Goal: Book appointment/travel/reservation

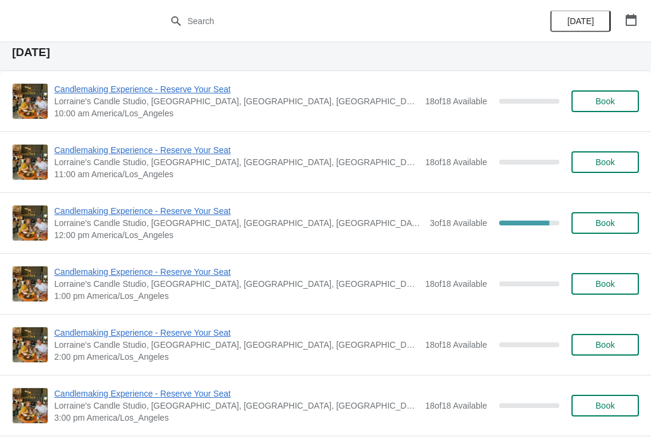
scroll to position [688, 0]
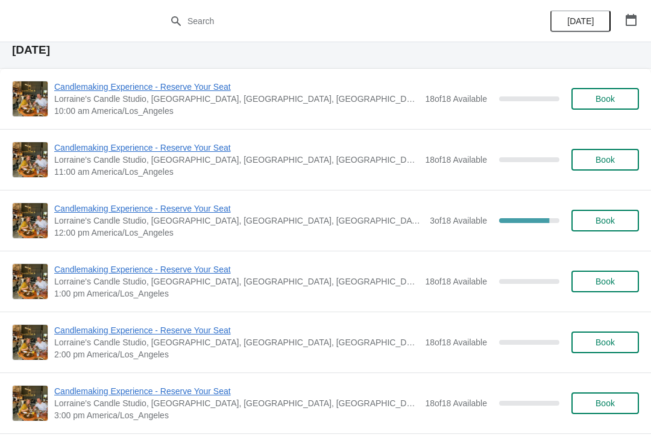
click at [610, 155] on span "Book" at bounding box center [604, 160] width 19 height 10
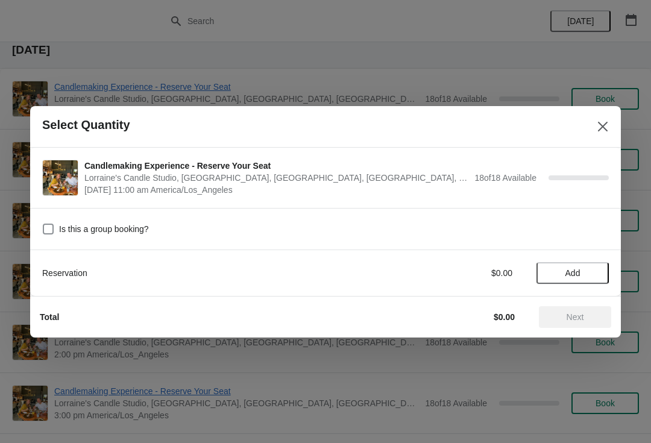
click at [56, 224] on label "Is this a group booking?" at bounding box center [95, 229] width 107 height 17
click at [43, 224] on input "Is this a group booking?" at bounding box center [43, 224] width 1 height 1
checkbox input "true"
click at [569, 271] on span "Add" at bounding box center [572, 273] width 15 height 10
click at [592, 272] on icon at bounding box center [593, 273] width 4 height 4
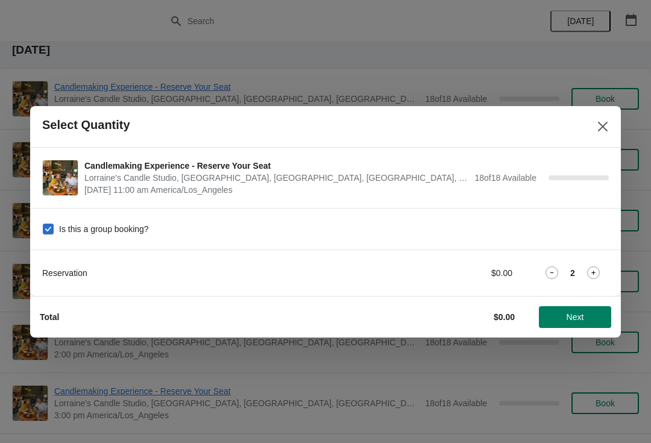
click at [592, 271] on icon at bounding box center [593, 272] width 13 height 13
click at [591, 270] on icon at bounding box center [593, 272] width 13 height 13
click at [591, 273] on icon at bounding box center [593, 272] width 13 height 13
click at [589, 273] on icon at bounding box center [593, 272] width 13 height 13
click at [594, 275] on icon at bounding box center [593, 272] width 13 height 13
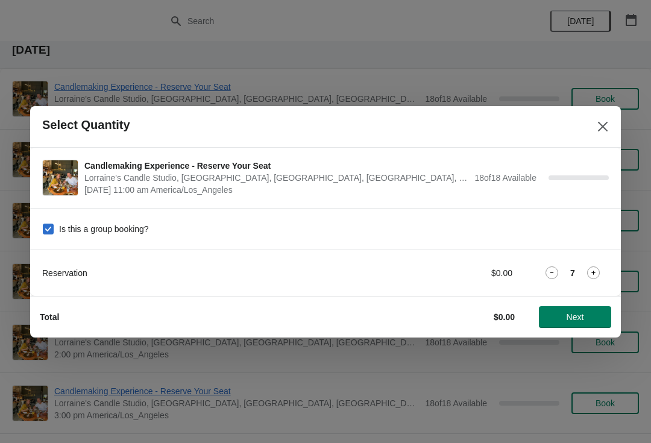
click at [597, 271] on icon at bounding box center [593, 272] width 13 height 13
click at [595, 272] on icon at bounding box center [593, 272] width 13 height 13
click at [546, 271] on icon at bounding box center [551, 272] width 13 height 13
click at [581, 316] on span "Next" at bounding box center [575, 317] width 17 height 10
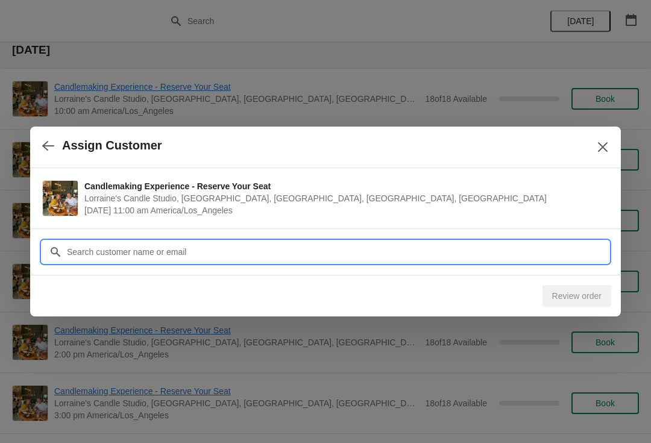
click at [312, 257] on input "Customer" at bounding box center [337, 252] width 542 height 22
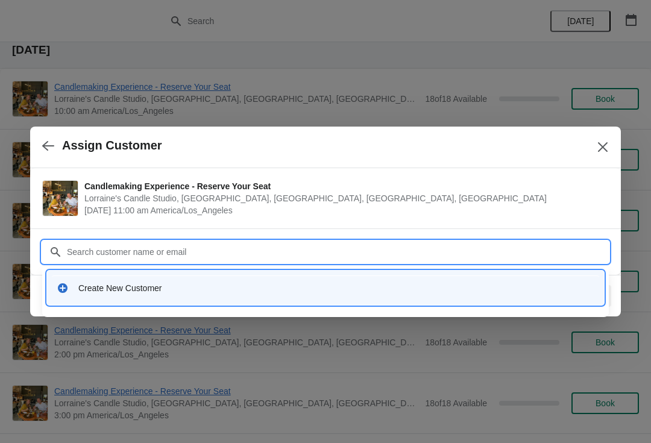
click at [96, 289] on div "Create New Customer" at bounding box center [336, 288] width 516 height 12
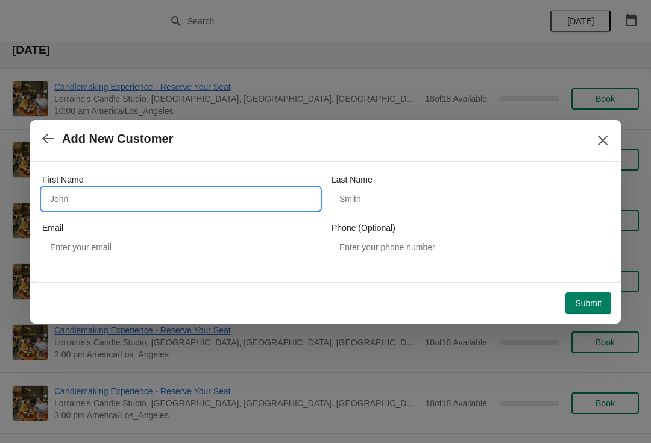
click at [94, 192] on input "First Name" at bounding box center [180, 199] width 277 height 22
type input "Linda"
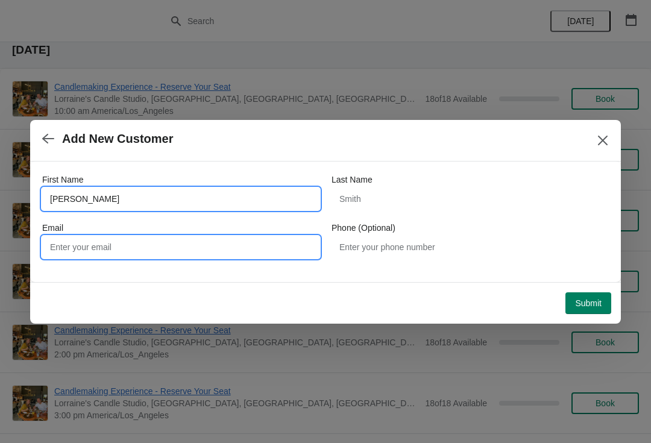
click at [191, 248] on input "Email" at bounding box center [180, 247] width 277 height 22
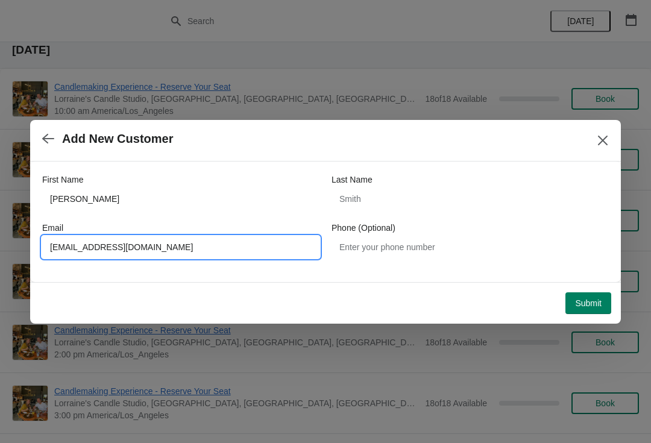
type input "Lapilipchuk@comcast.net"
click at [592, 298] on span "Submit" at bounding box center [588, 303] width 27 height 10
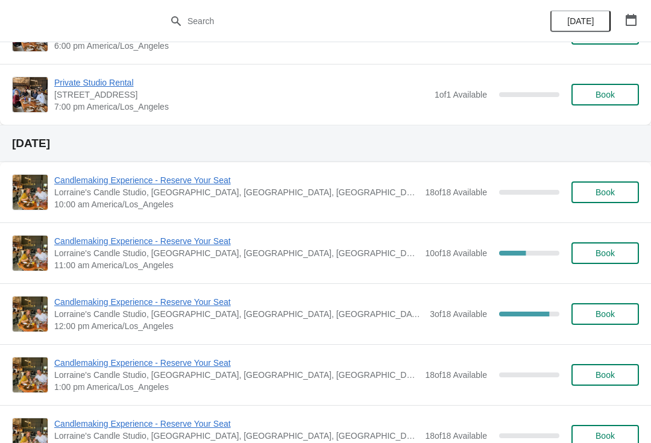
scroll to position [595, 0]
click at [611, 195] on span "Book" at bounding box center [604, 192] width 19 height 10
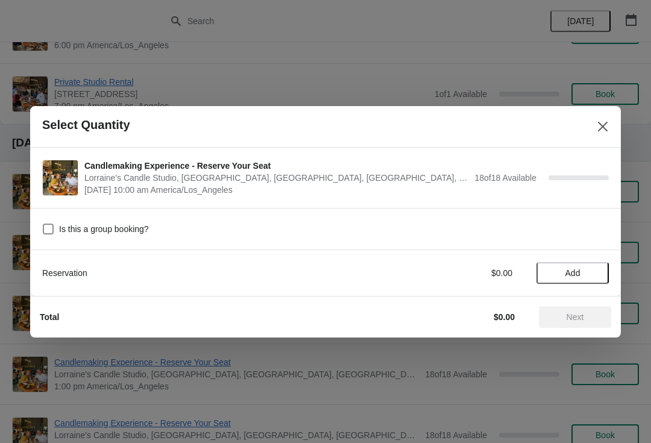
click at [55, 223] on label "Is this a group booking?" at bounding box center [95, 229] width 107 height 17
click at [43, 224] on input "Is this a group booking?" at bounding box center [43, 224] width 1 height 1
click at [574, 270] on span "Add" at bounding box center [572, 273] width 15 height 10
click at [53, 231] on span at bounding box center [48, 229] width 11 height 11
click at [43, 224] on input "Is this a group booking?" at bounding box center [43, 224] width 1 height 1
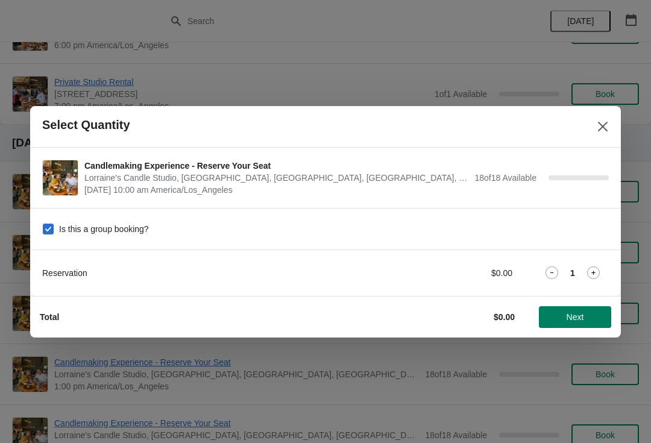
checkbox input "false"
click at [576, 318] on span "Next" at bounding box center [575, 317] width 17 height 10
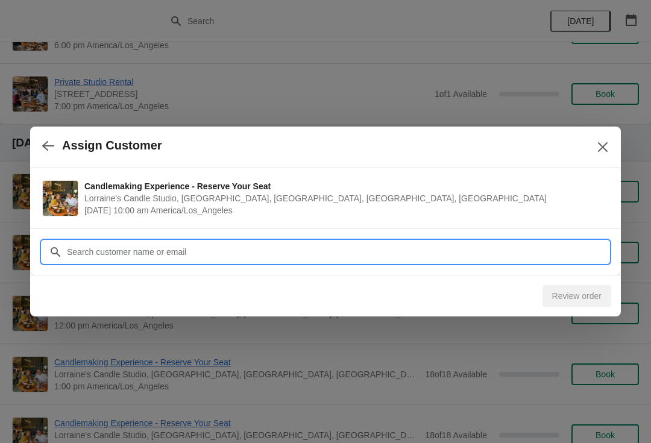
click at [287, 250] on input "Customer" at bounding box center [337, 252] width 542 height 22
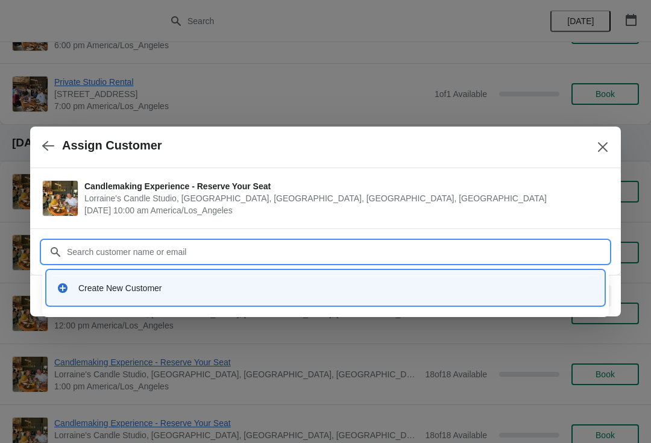
click at [258, 280] on div "Create New Customer" at bounding box center [325, 287] width 547 height 25
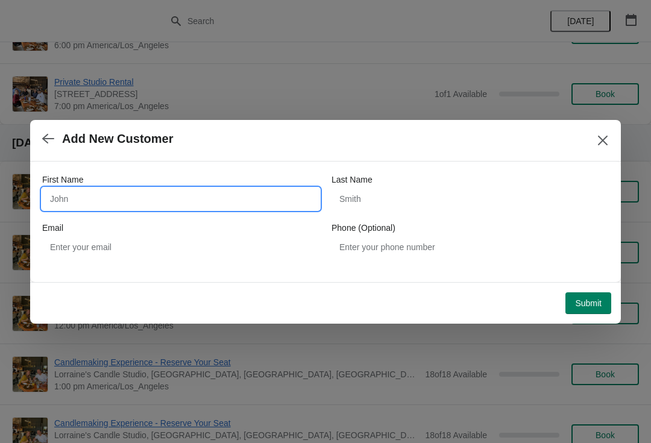
click at [77, 192] on input "First Name" at bounding box center [180, 199] width 277 height 22
type input "Amanda"
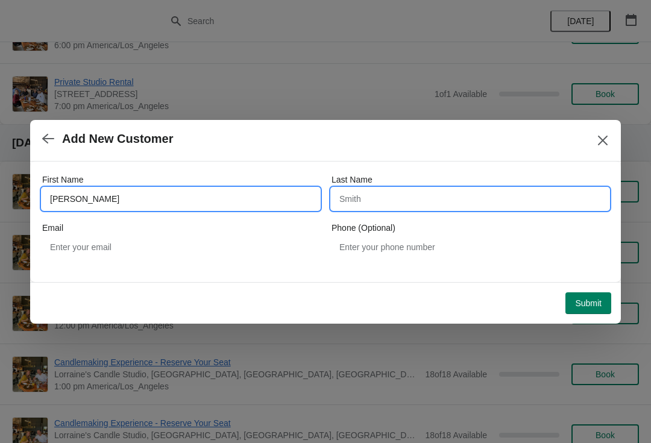
click at [382, 203] on input "Last Name" at bounding box center [469, 199] width 277 height 22
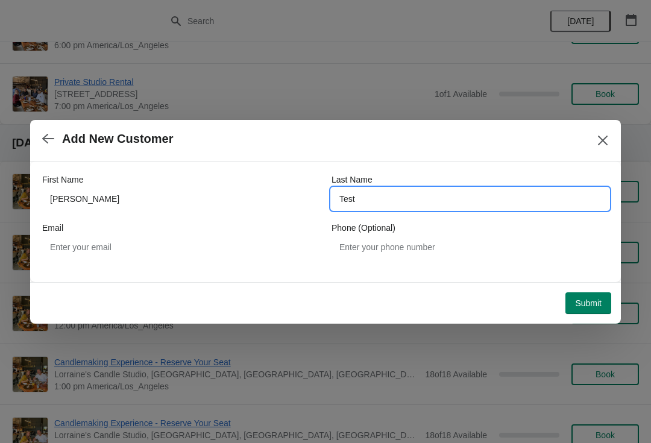
type input "Test"
click at [584, 299] on span "Submit" at bounding box center [588, 303] width 27 height 10
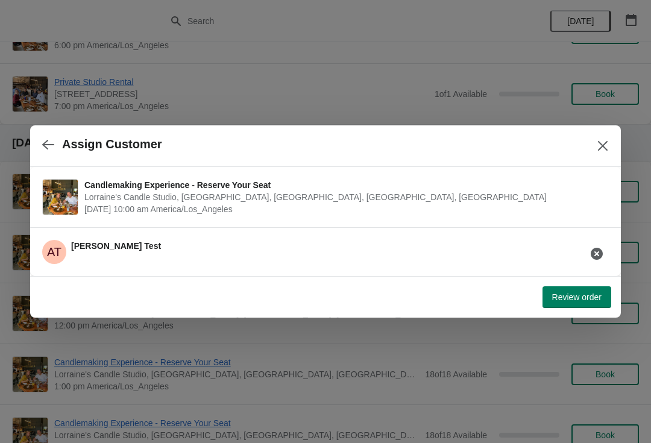
click at [579, 300] on span "Review order" at bounding box center [576, 297] width 49 height 10
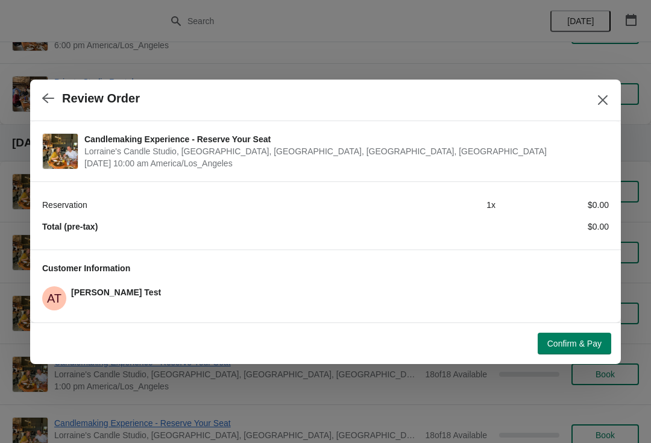
click at [570, 346] on span "Confirm & Pay" at bounding box center [574, 344] width 54 height 10
